Goal: Find contact information: Find contact information

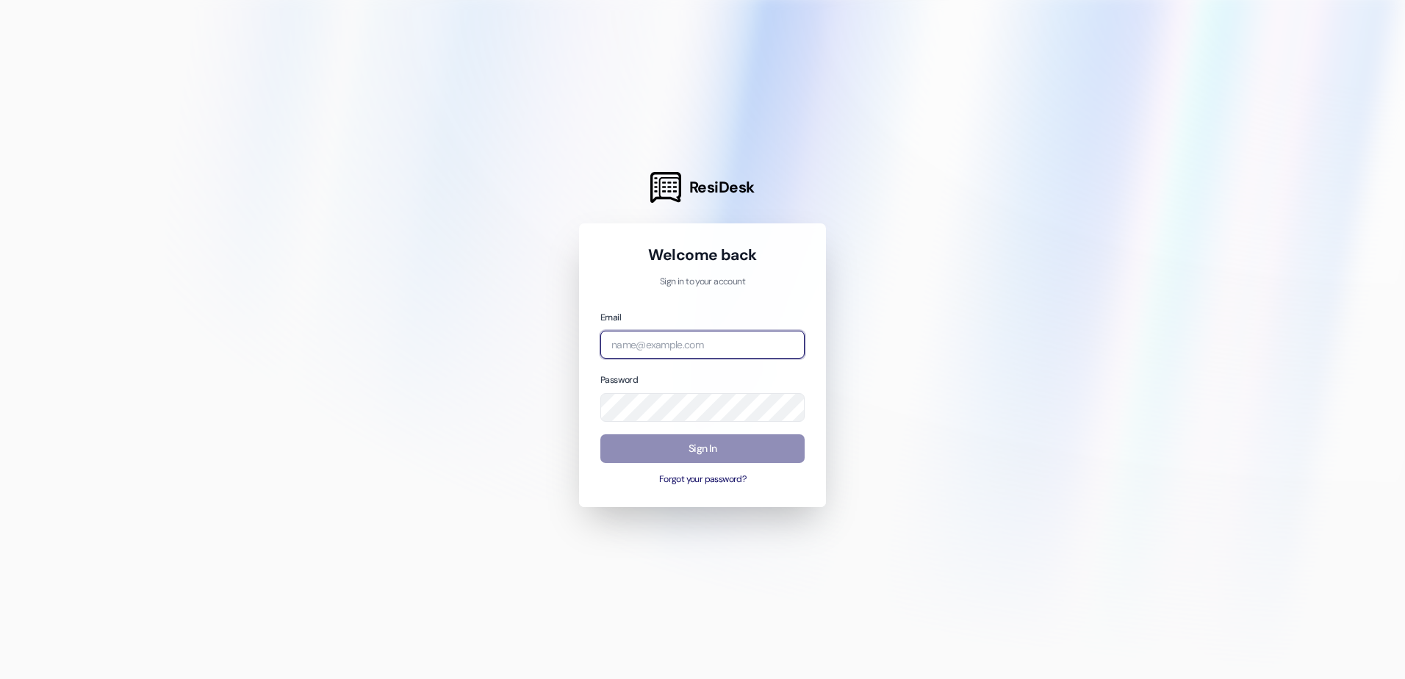
type input "[PERSON_NAME][EMAIL_ADDRESS][PERSON_NAME][DOMAIN_NAME]"
click at [691, 458] on button "Sign In" at bounding box center [702, 448] width 204 height 29
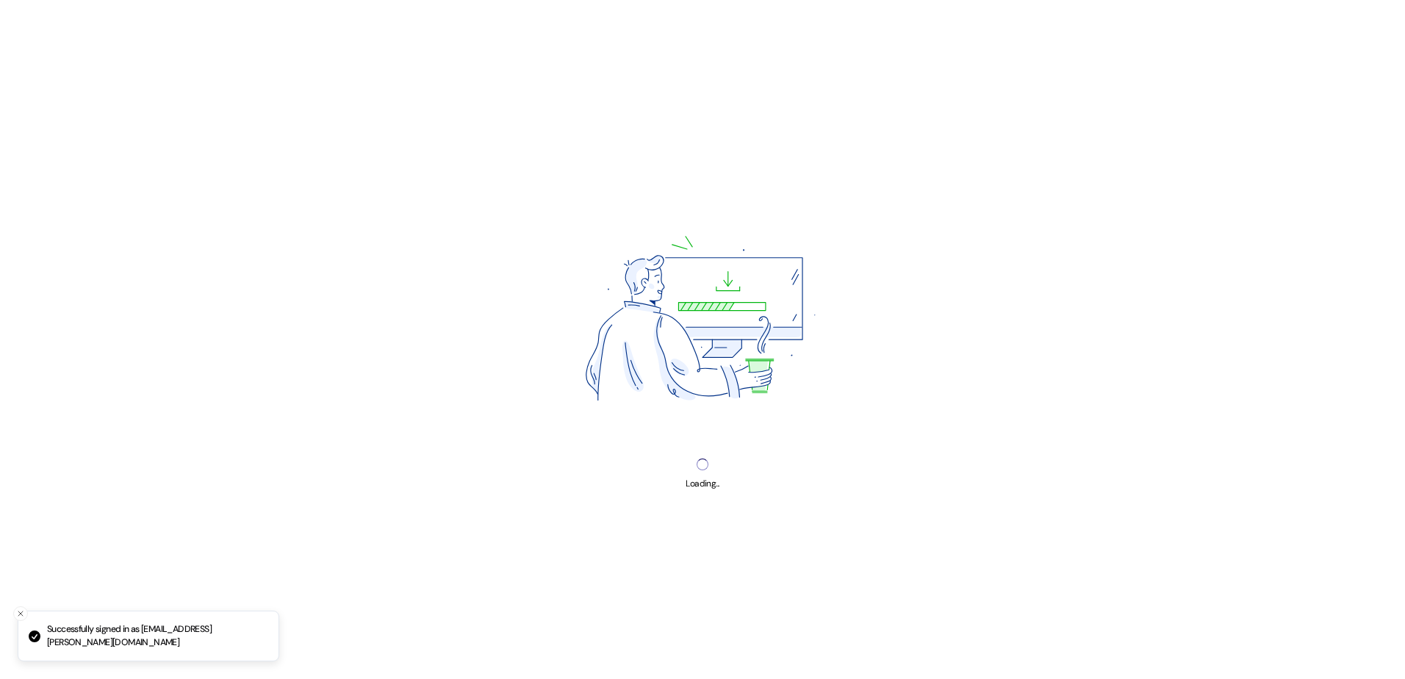
click at [688, 452] on img at bounding box center [703, 323] width 362 height 272
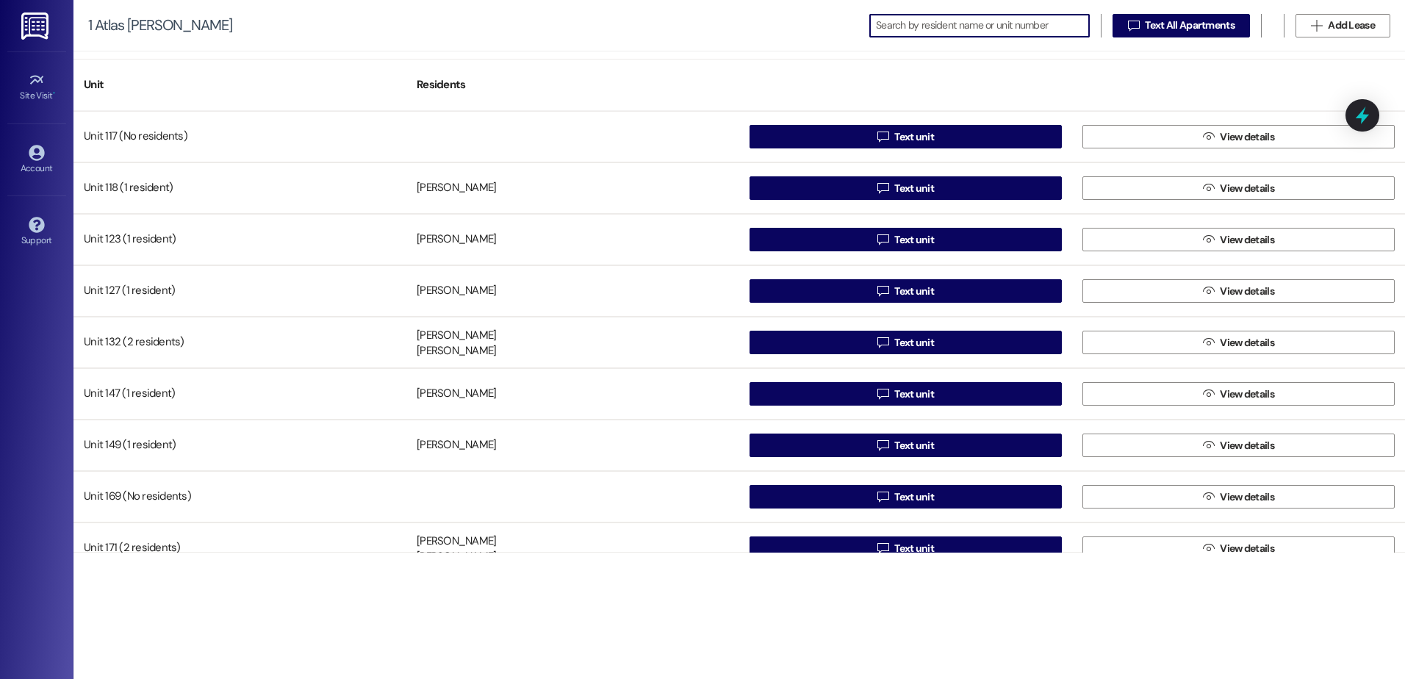
click at [937, 23] on input at bounding box center [982, 25] width 213 height 21
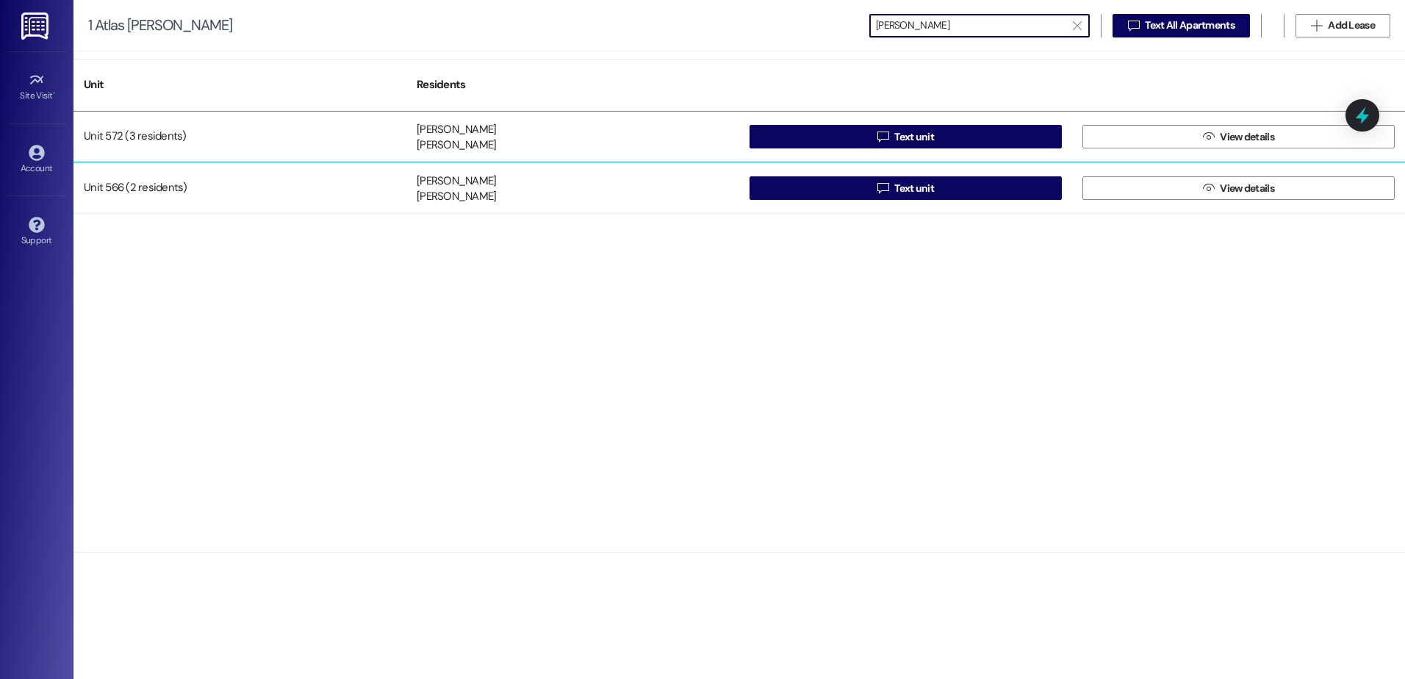
type input "[PERSON_NAME]"
click at [310, 129] on div "Unit 572 (3 residents)" at bounding box center [239, 136] width 333 height 29
click at [1150, 137] on button " View details" at bounding box center [1238, 137] width 312 height 24
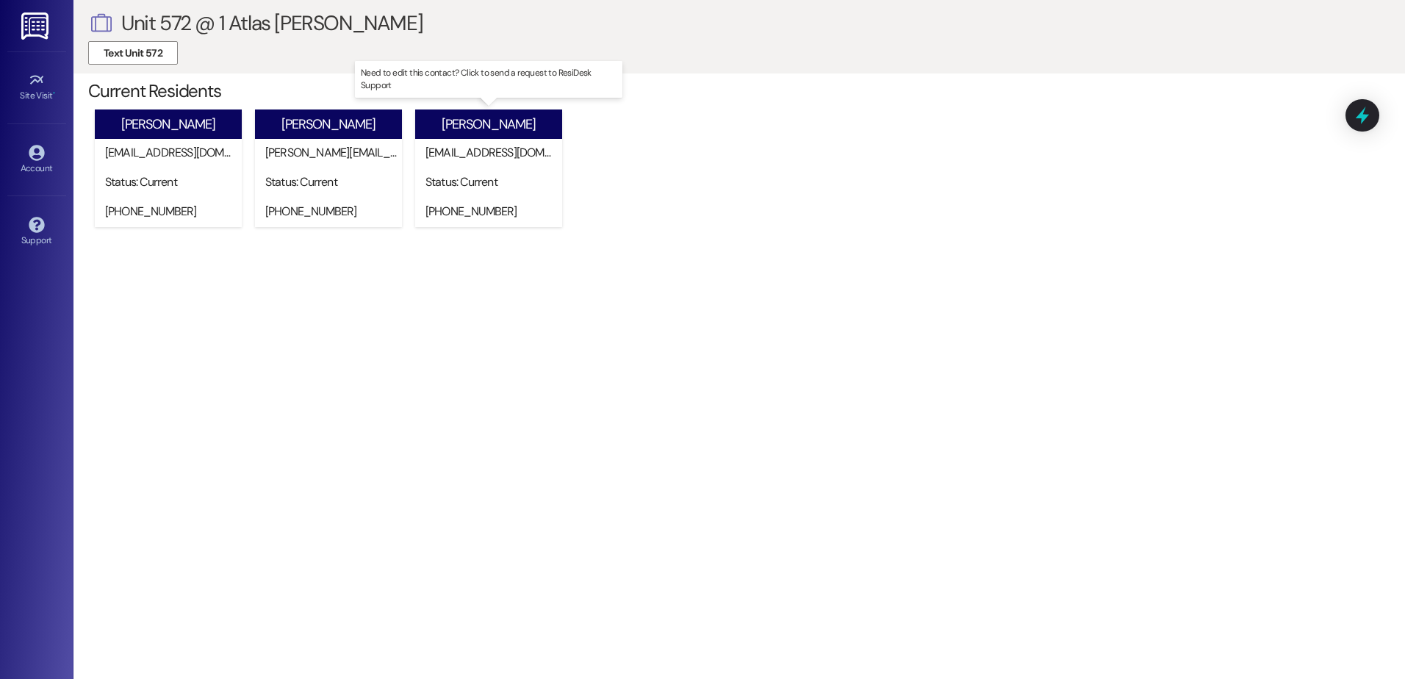
click at [512, 128] on div "[PERSON_NAME]" at bounding box center [488, 124] width 94 height 15
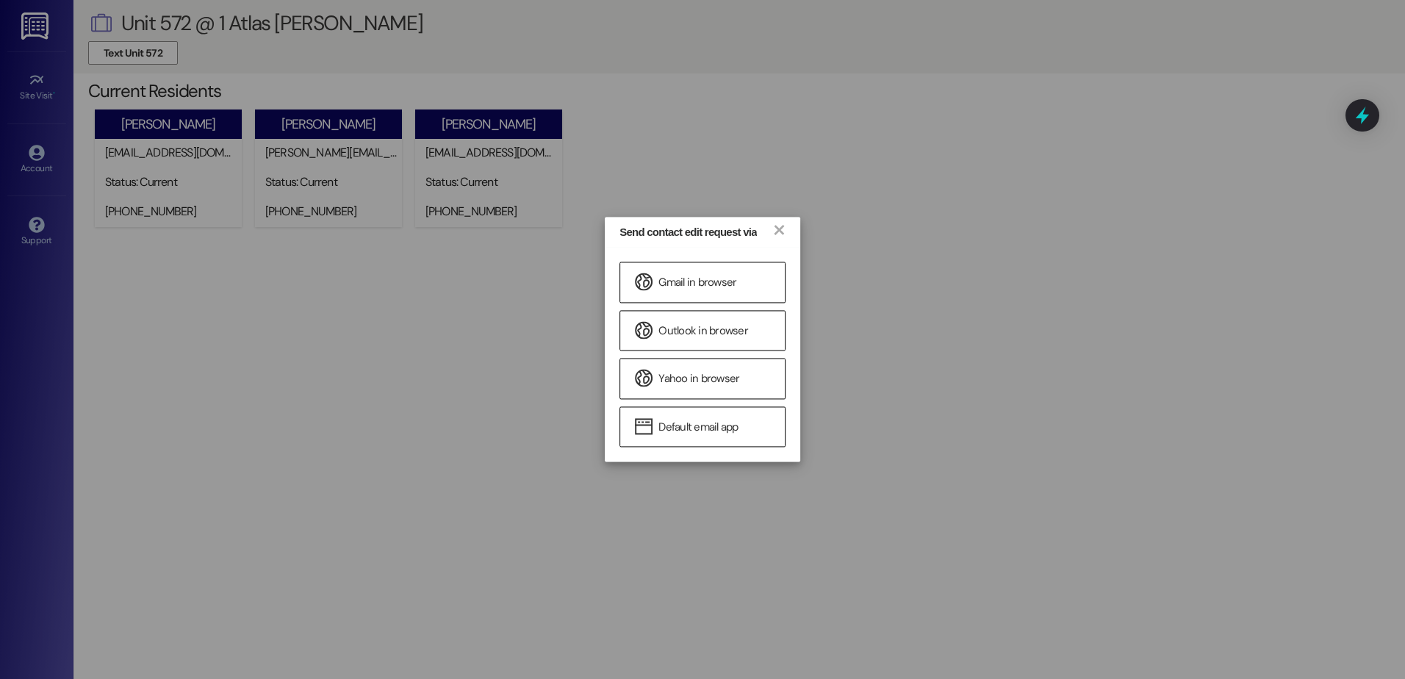
click at [738, 172] on div "Send contact edit request via × Gmail in browser Outlook in browser Yahoo in br…" at bounding box center [702, 339] width 1405 height 679
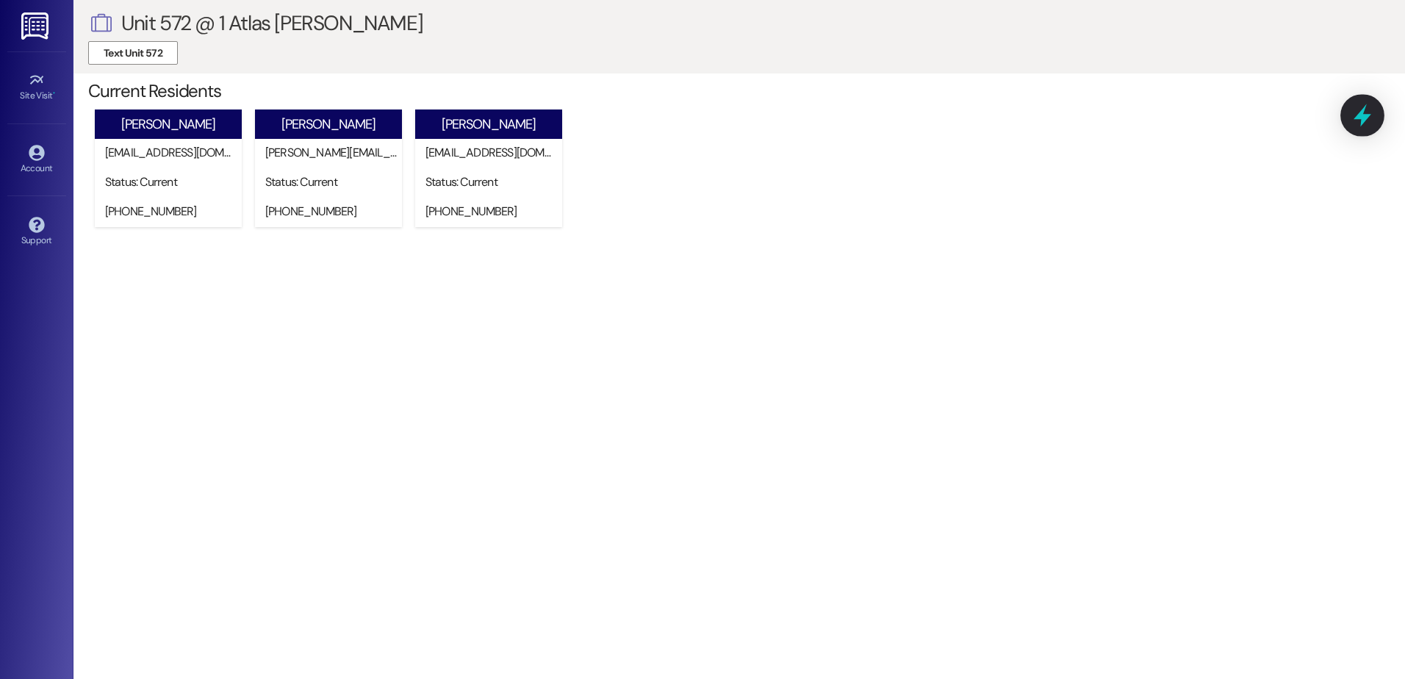
click at [1356, 118] on icon at bounding box center [1362, 115] width 18 height 23
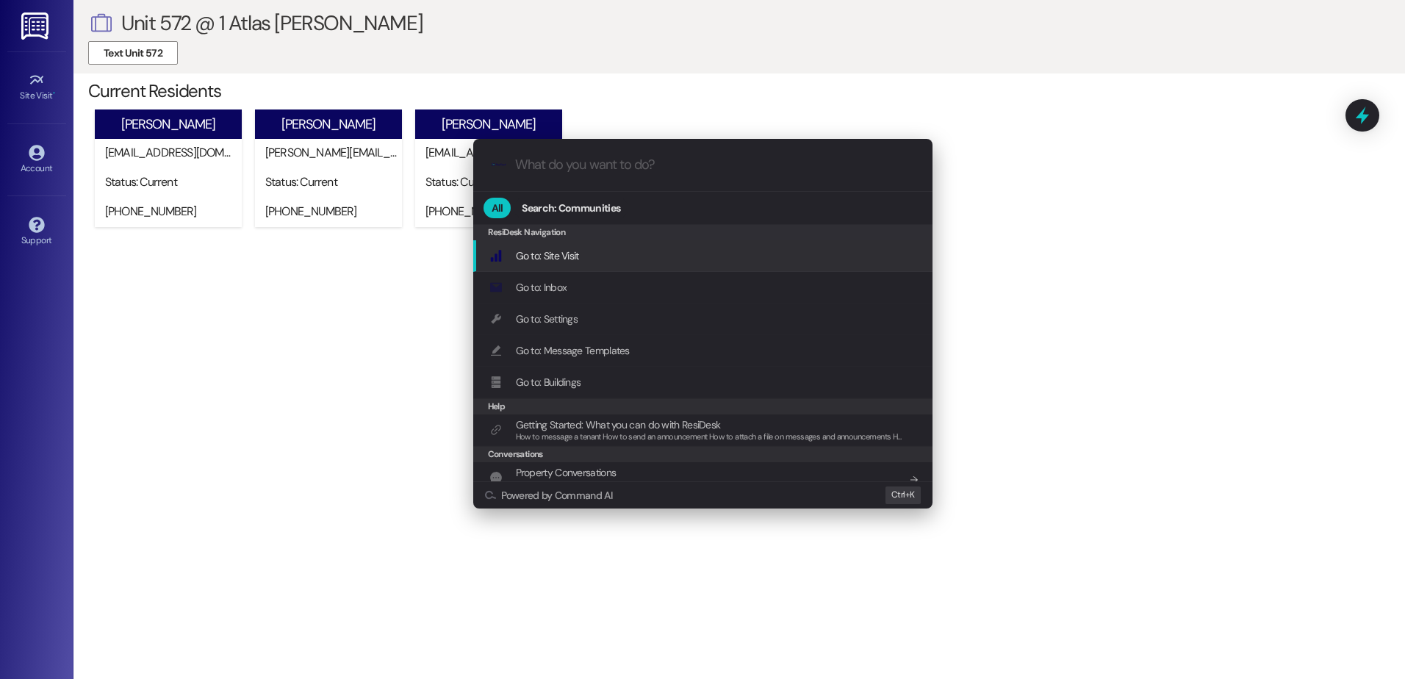
drag, startPoint x: 1053, startPoint y: 178, endPoint x: 1023, endPoint y: 188, distance: 31.8
click at [1052, 178] on div ".cls-1{fill:#0a055f;}.cls-2{fill:#0cc4c4;} resideskLogoBlueOrange All Search: C…" at bounding box center [702, 339] width 1405 height 679
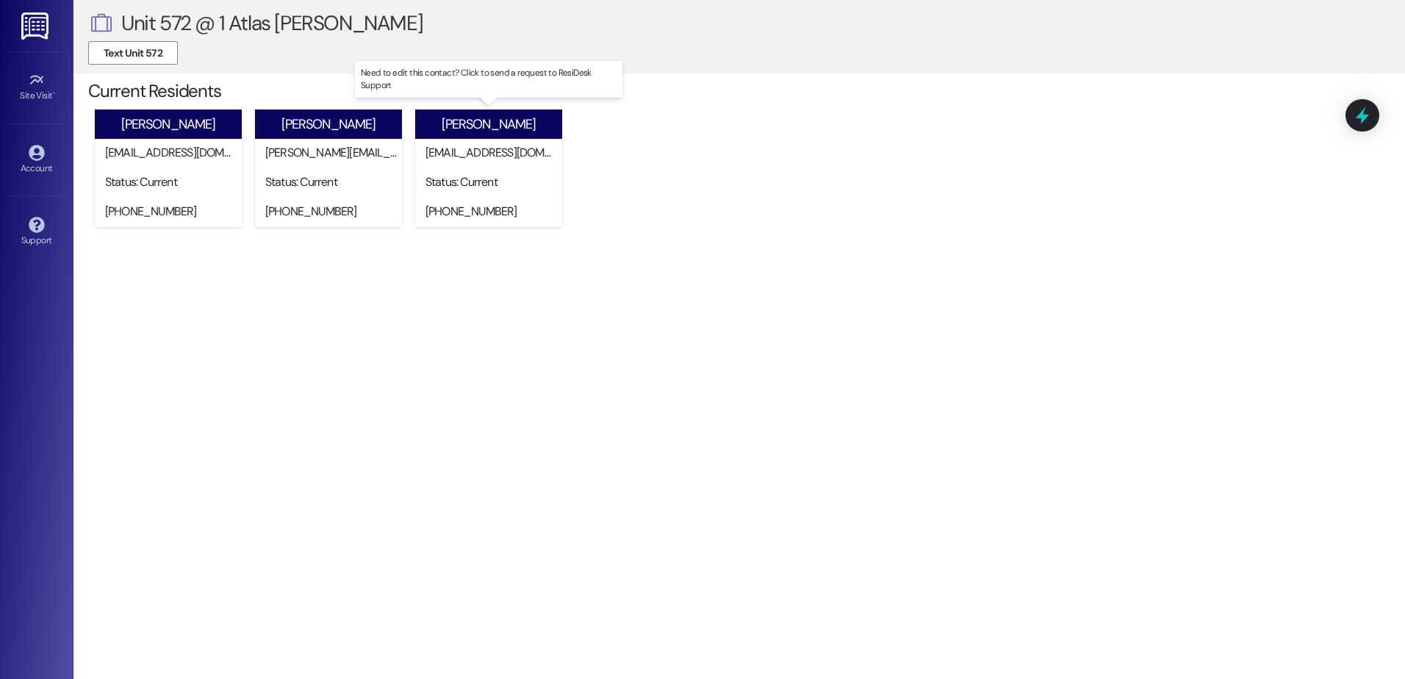
click at [494, 120] on div "[PERSON_NAME]" at bounding box center [488, 124] width 94 height 15
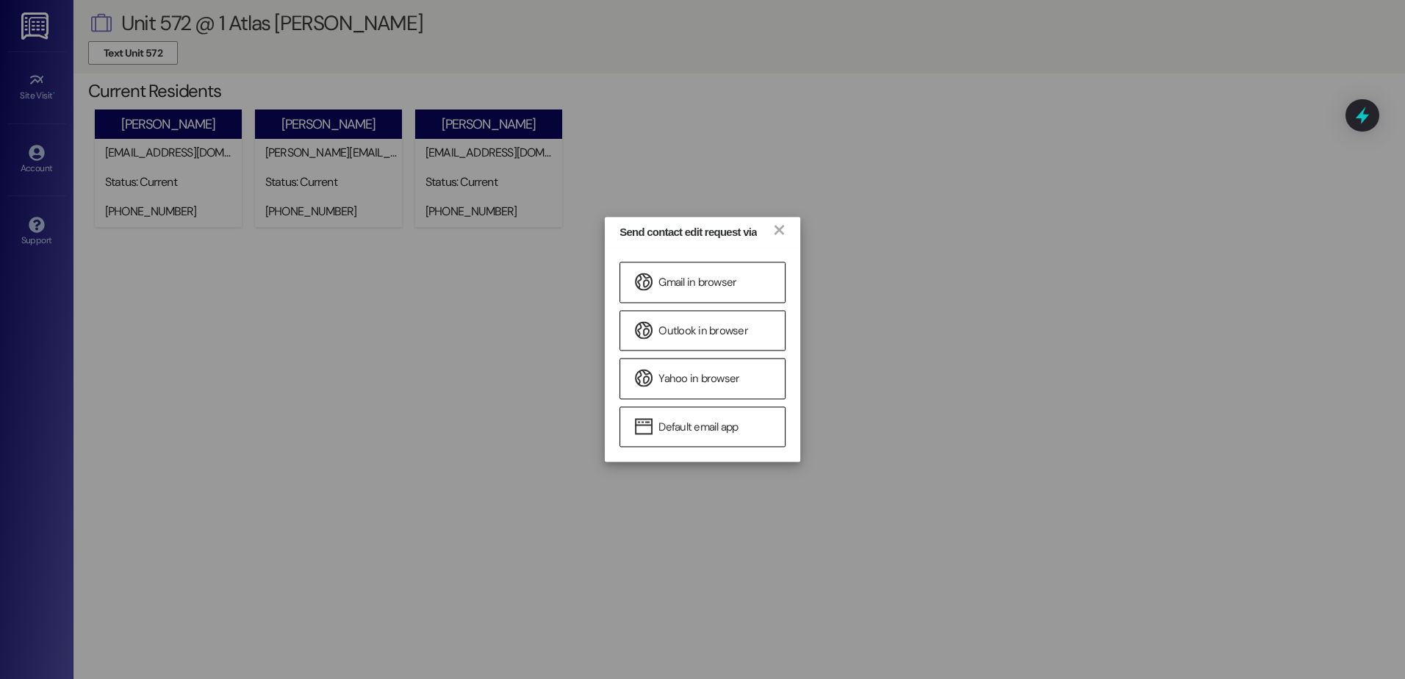
click at [461, 431] on div "Send contact edit request via × Gmail in browser Outlook in browser Yahoo in br…" at bounding box center [702, 339] width 1405 height 679
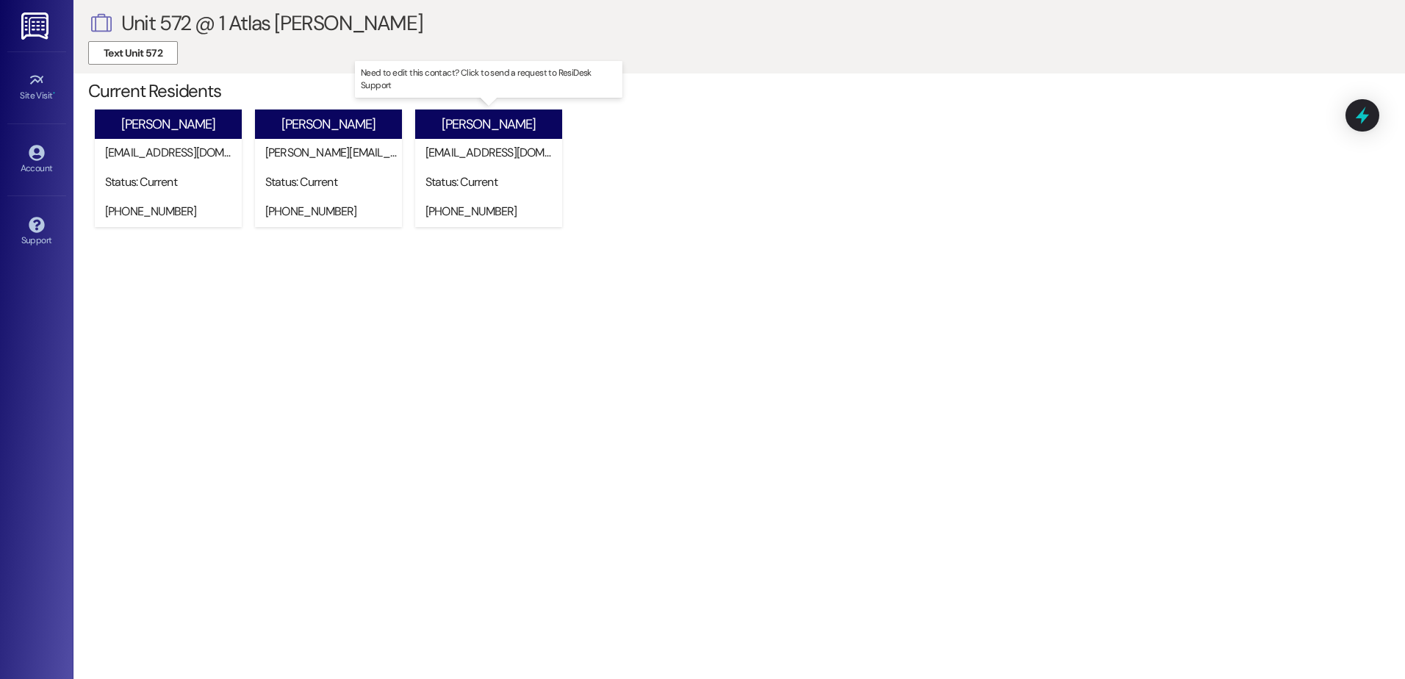
click at [444, 192] on div "Status: Current" at bounding box center [492, 182] width 140 height 29
click at [0, 0] on div "Send contact edit request via × Gmail in browser Outlook in browser Yahoo in br…" at bounding box center [0, 0] width 0 height 0
click at [444, 191] on div "Status: Current" at bounding box center [492, 182] width 140 height 29
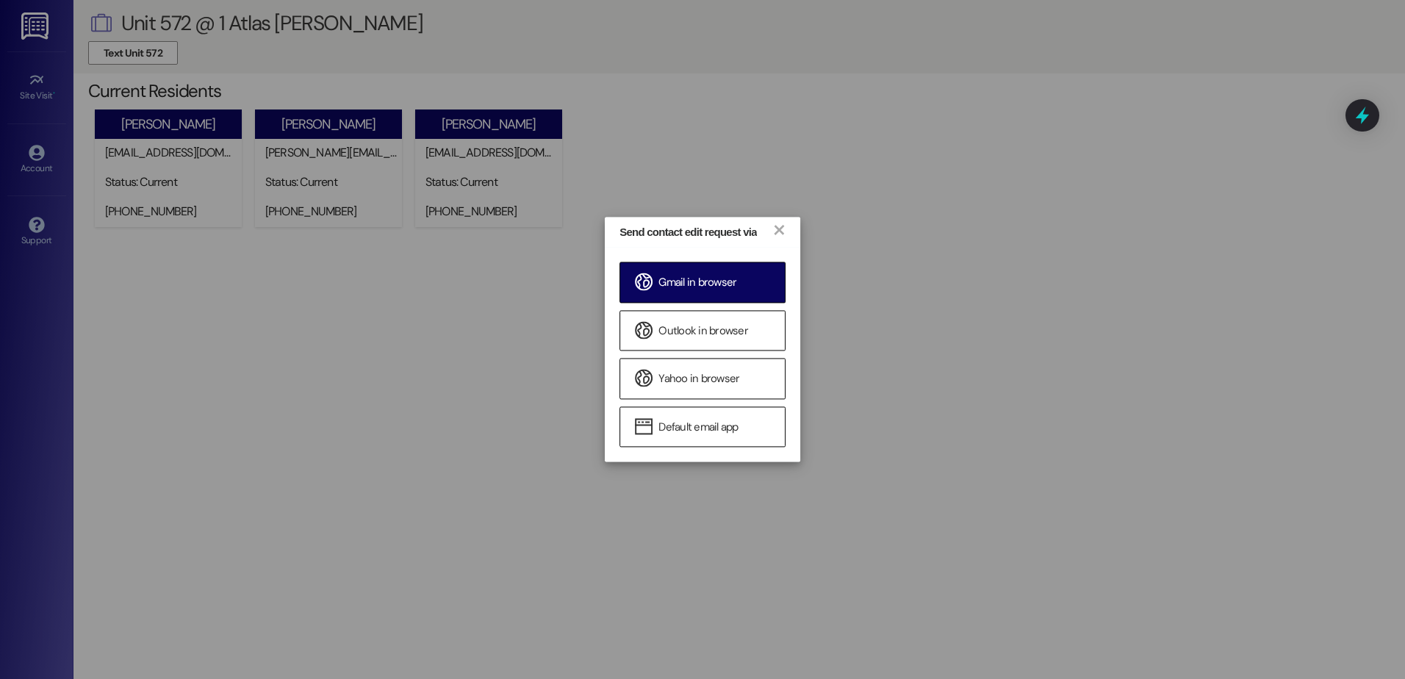
click at [702, 281] on span "Gmail in browser" at bounding box center [697, 282] width 78 height 15
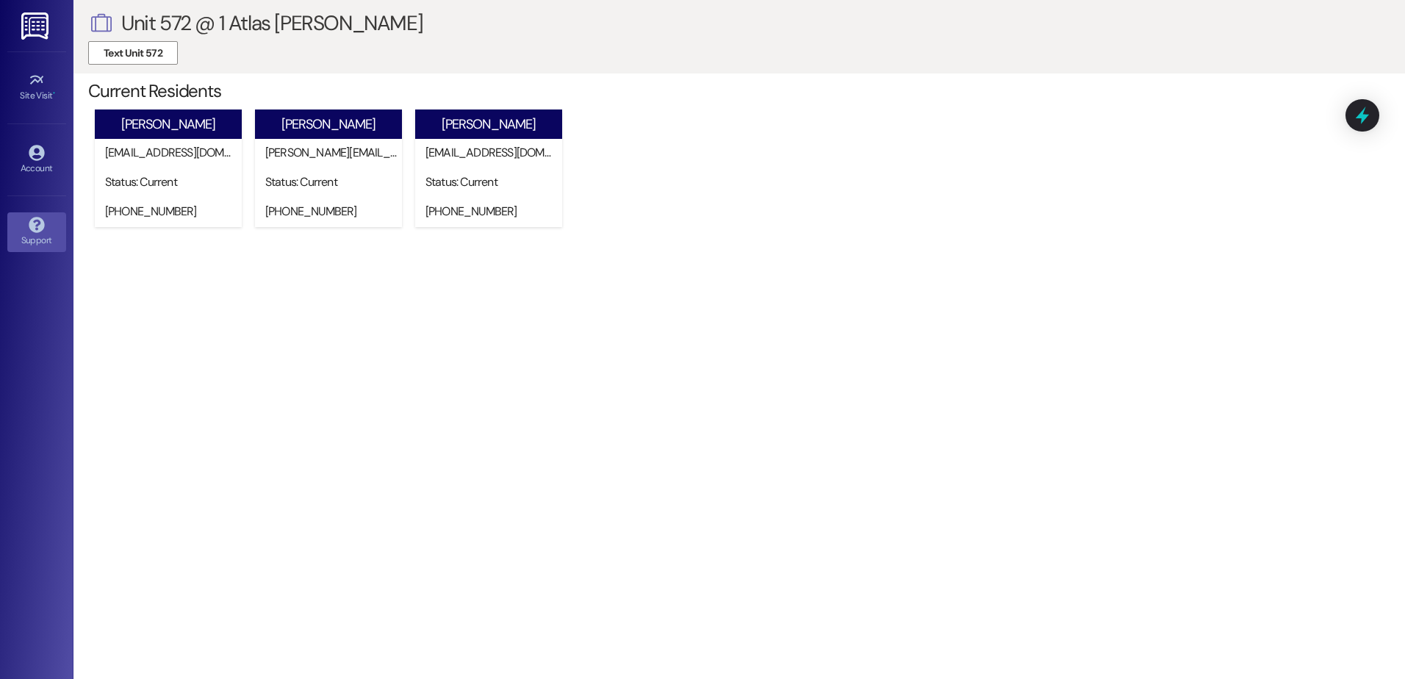
click at [31, 227] on icon at bounding box center [36, 224] width 15 height 15
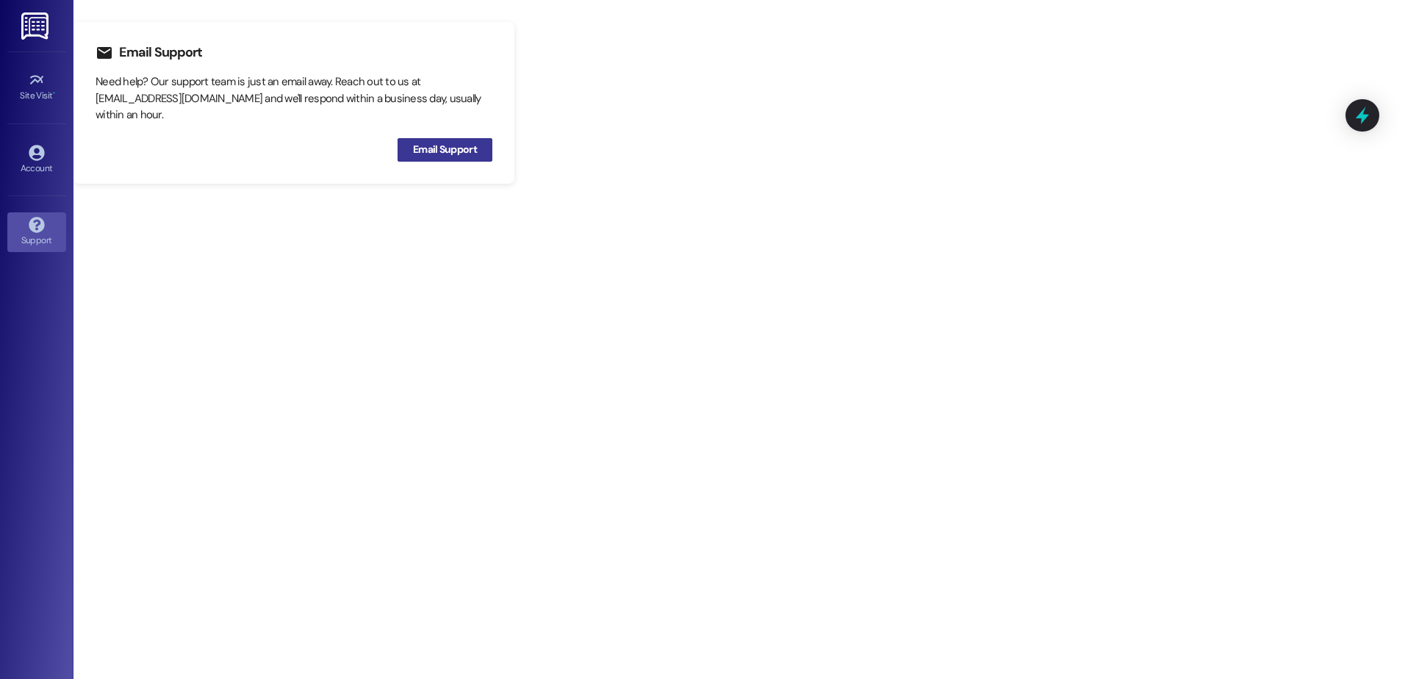
click at [445, 151] on span "Email Support" at bounding box center [445, 149] width 64 height 15
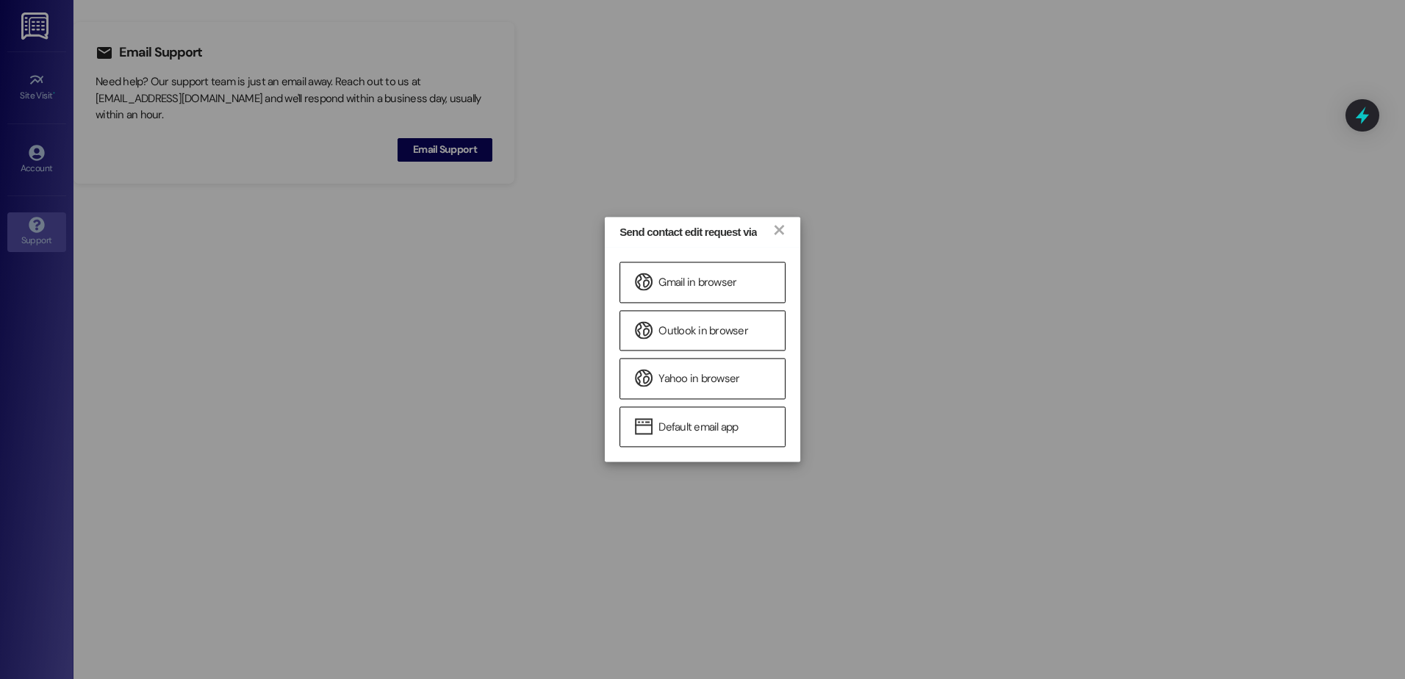
click at [873, 294] on div "Send contact edit request via × Gmail in browser Outlook in browser Yahoo in br…" at bounding box center [702, 339] width 1405 height 679
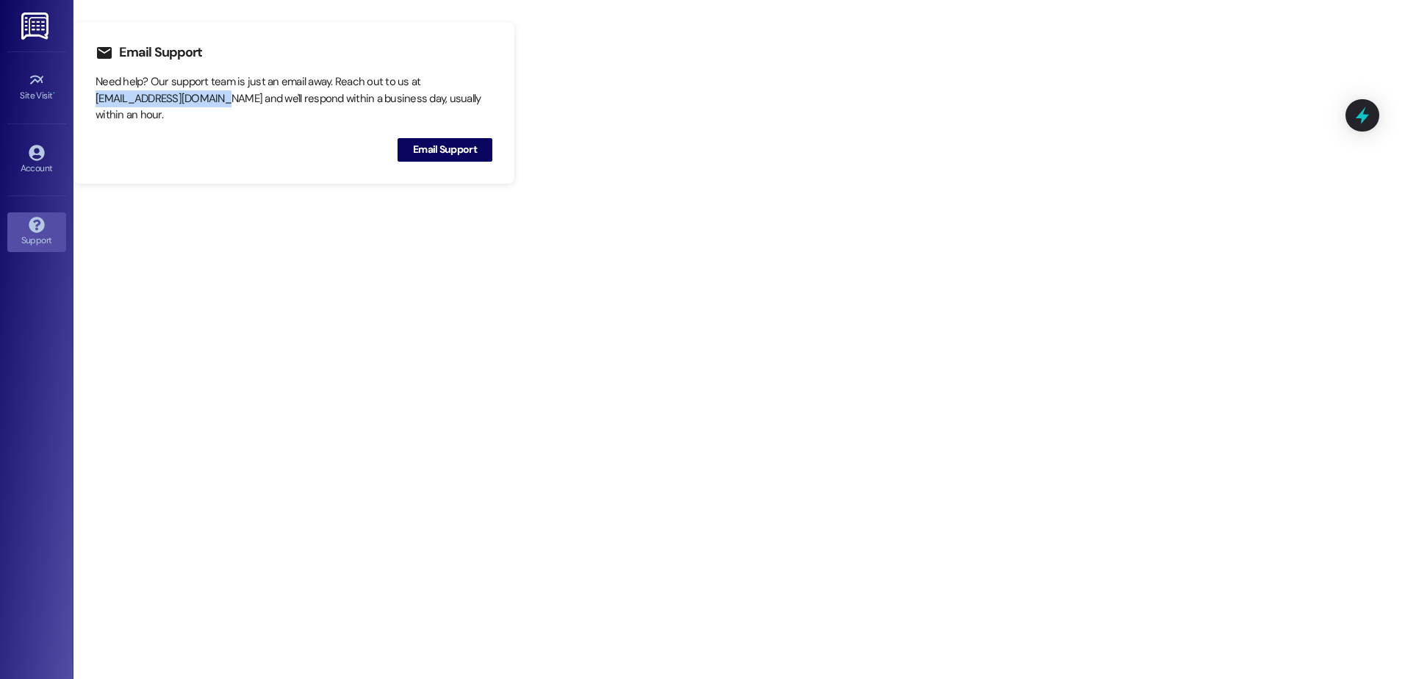
drag, startPoint x: 217, startPoint y: 98, endPoint x: 95, endPoint y: 101, distance: 122.0
click at [95, 101] on div "Need help? Our support team is just an email away. Reach out to us at [EMAIL_AD…" at bounding box center [293, 98] width 397 height 50
copy div "[EMAIL_ADDRESS][DOMAIN_NAME]"
